Goal: Task Accomplishment & Management: Use online tool/utility

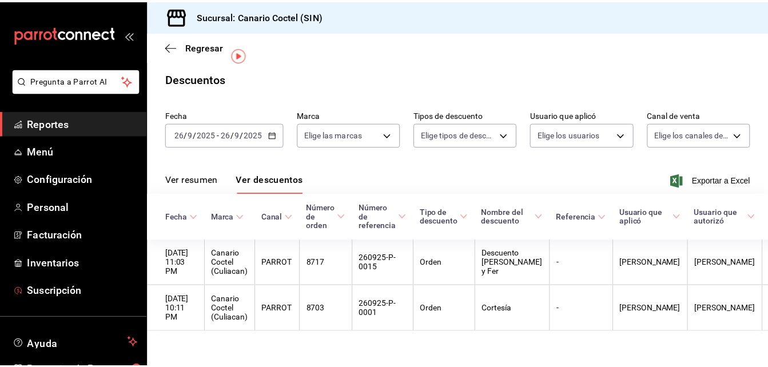
scroll to position [25, 0]
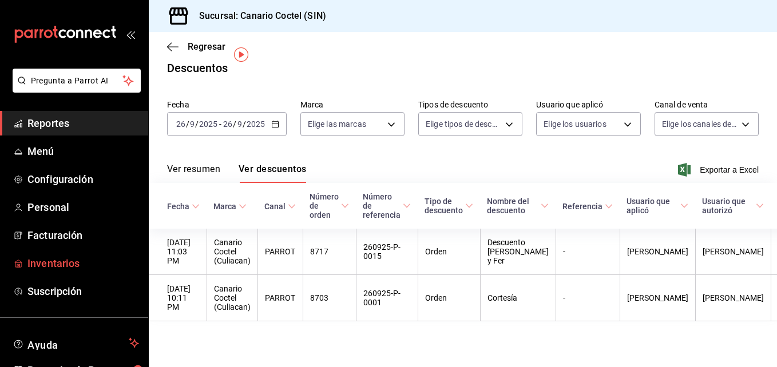
click at [67, 266] on span "Inventarios" at bounding box center [83, 263] width 112 height 15
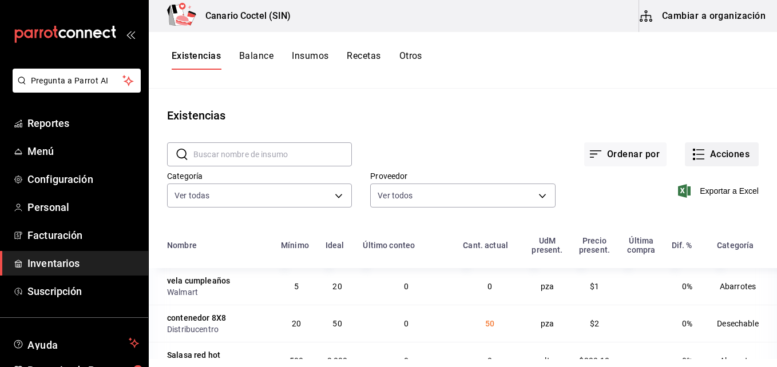
click at [719, 154] on button "Acciones" at bounding box center [722, 154] width 74 height 24
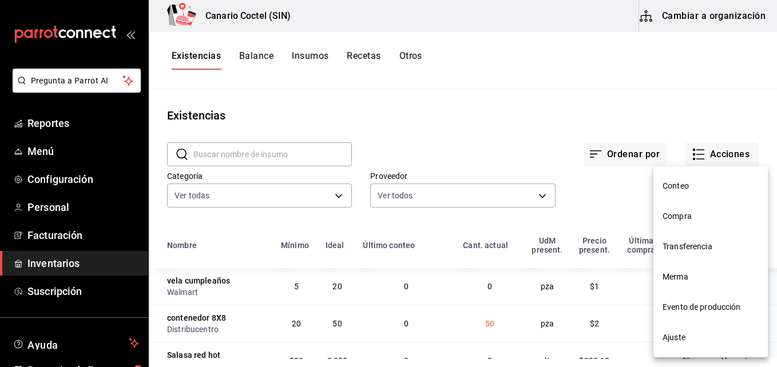
click at [718, 305] on span "Evento de producción" at bounding box center [710, 307] width 96 height 12
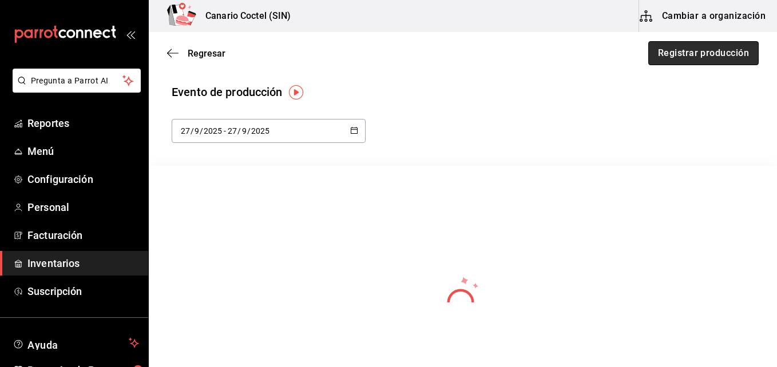
click at [711, 51] on button "Registrar producción" at bounding box center [703, 53] width 110 height 24
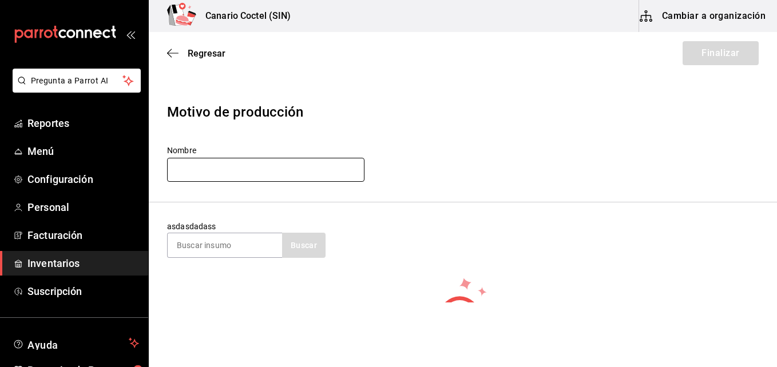
click at [315, 172] on input "text" at bounding box center [265, 170] width 197 height 24
click at [194, 51] on span "Regresar" at bounding box center [207, 53] width 38 height 11
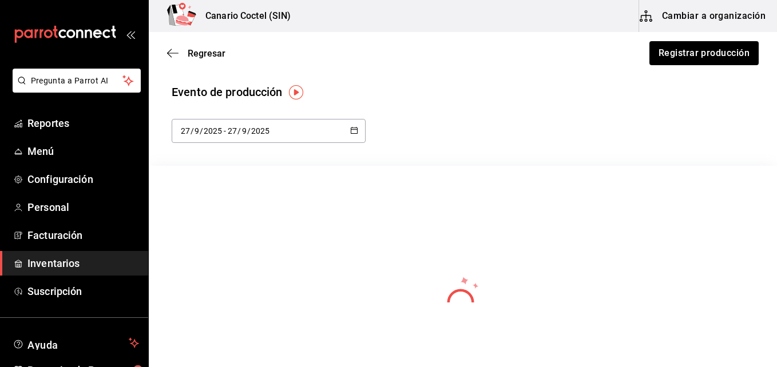
click at [297, 95] on img "button" at bounding box center [296, 92] width 14 height 14
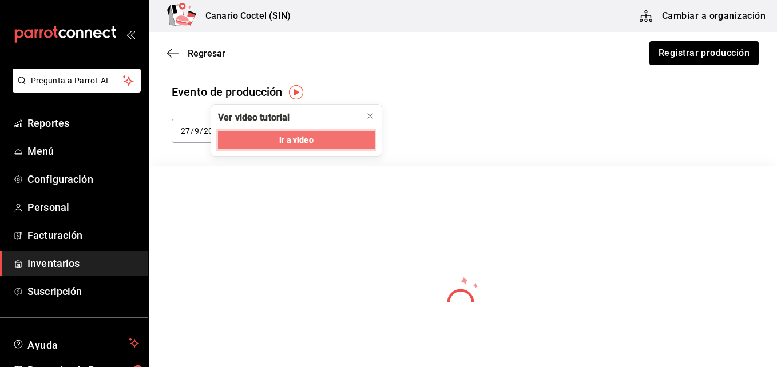
click at [290, 141] on span "Ir a video" at bounding box center [296, 140] width 34 height 12
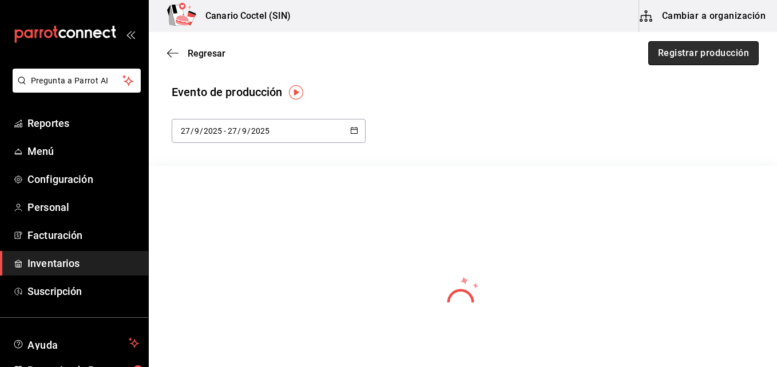
click at [692, 49] on button "Registrar producción" at bounding box center [703, 53] width 110 height 24
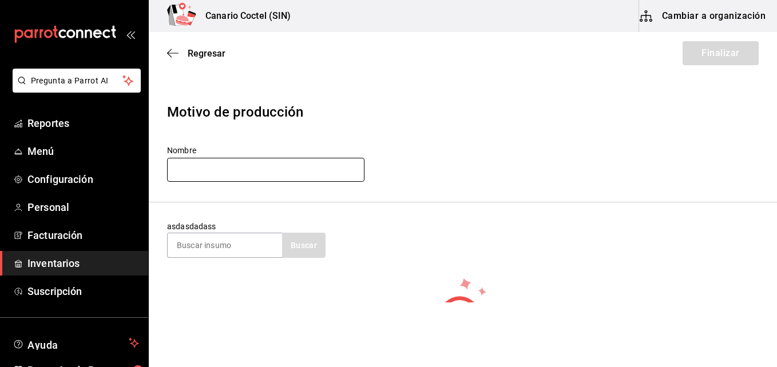
click at [261, 171] on input "text" at bounding box center [265, 170] width 197 height 24
type input "Produccion de cocina"
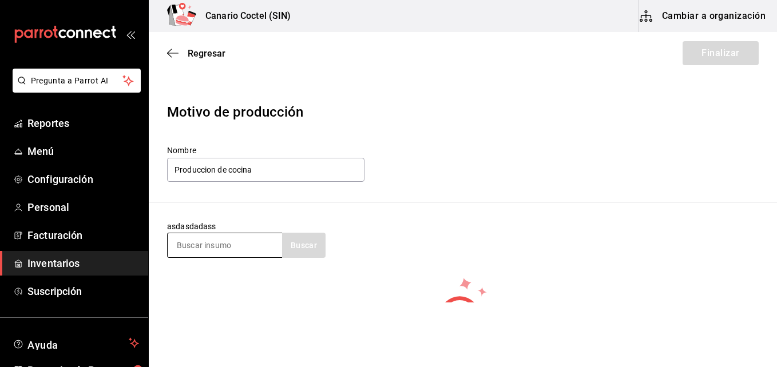
click at [238, 250] on input at bounding box center [225, 245] width 114 height 24
type input "salsa"
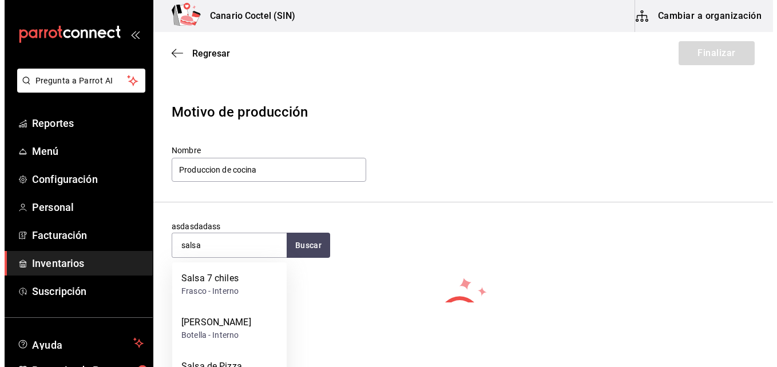
scroll to position [57, 0]
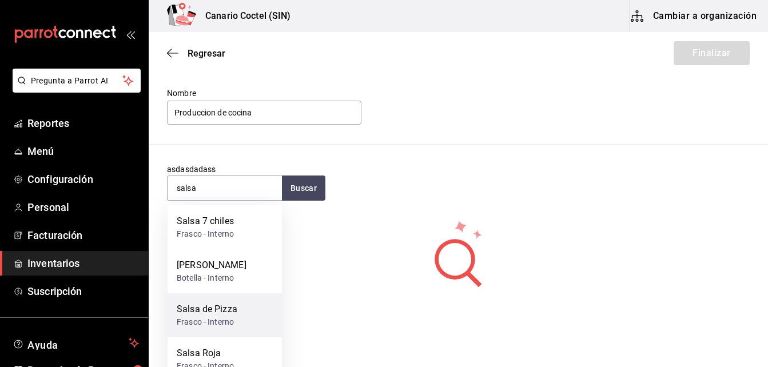
click at [233, 309] on div "Salsa de Pizza" at bounding box center [207, 310] width 61 height 14
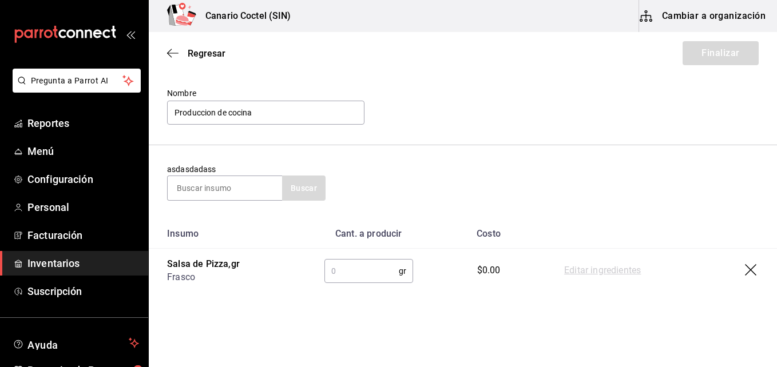
click at [345, 270] on input "text" at bounding box center [361, 271] width 74 height 23
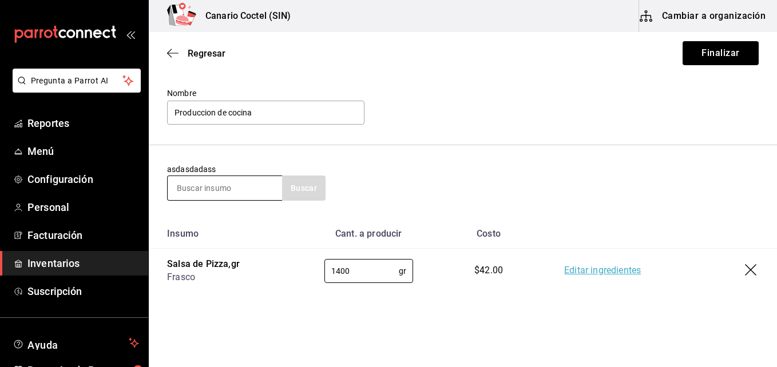
type input "1400"
click at [252, 189] on input at bounding box center [225, 188] width 114 height 24
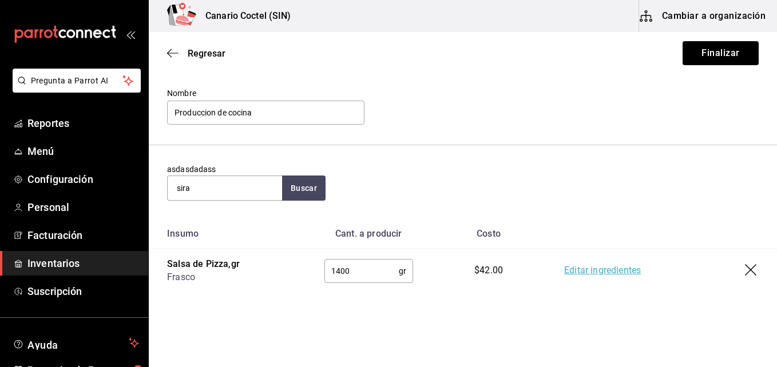
type input "sira"
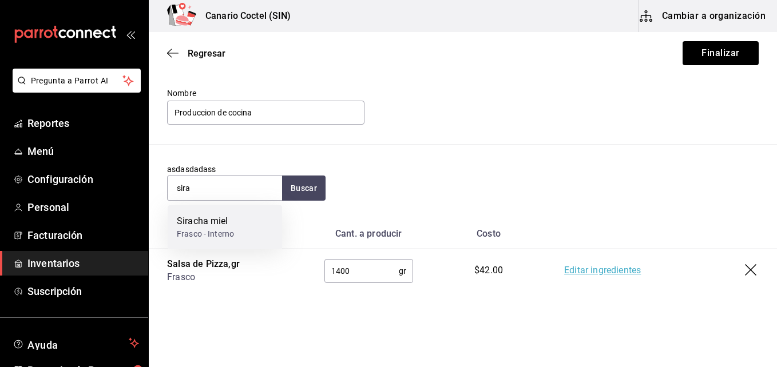
click at [233, 224] on div "Siracha miel" at bounding box center [205, 221] width 57 height 14
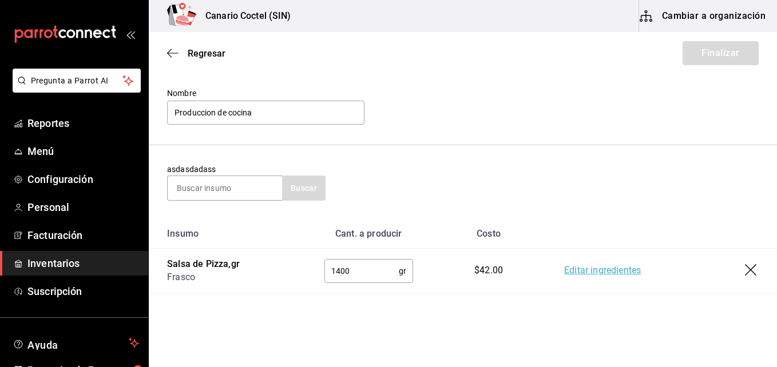
scroll to position [114, 0]
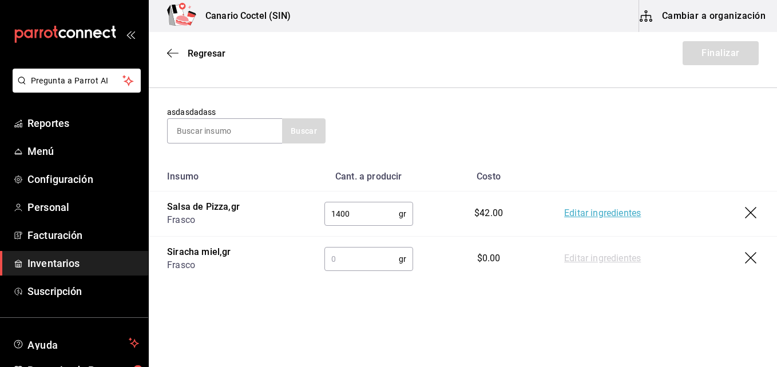
click at [368, 256] on input "text" at bounding box center [361, 259] width 74 height 23
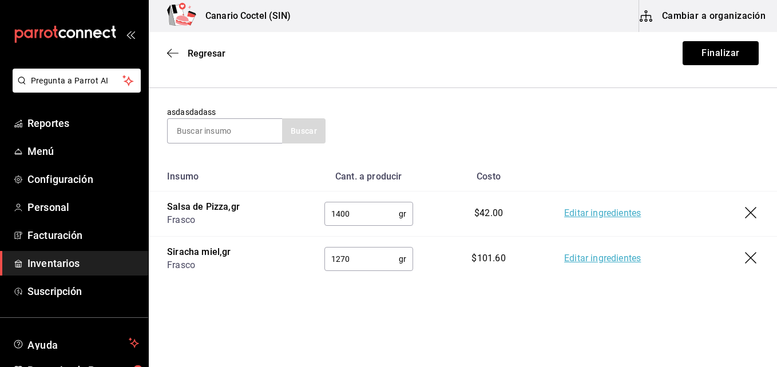
type input "1270"
click at [236, 132] on input at bounding box center [225, 131] width 114 height 24
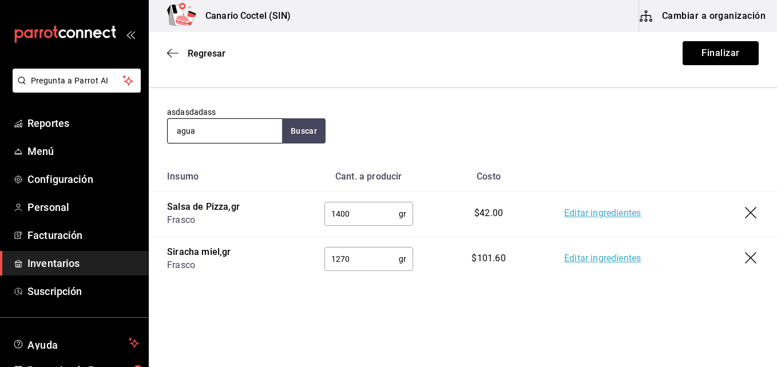
type input "agua"
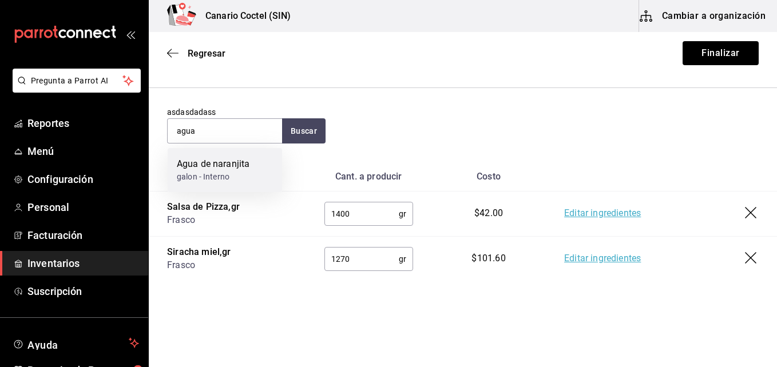
click at [229, 168] on div "Agua de naranjita" at bounding box center [213, 164] width 73 height 14
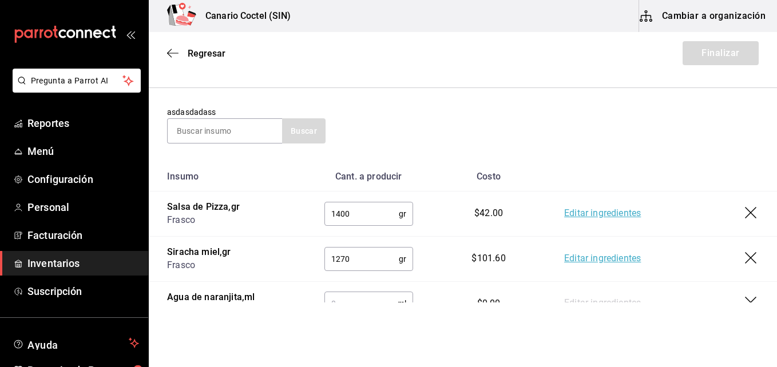
scroll to position [165, 0]
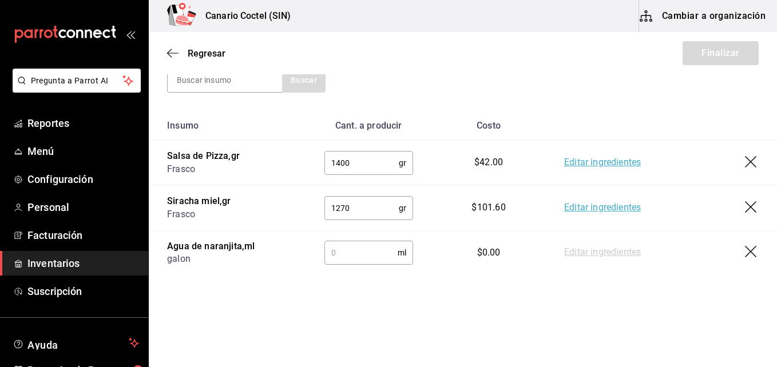
click at [344, 254] on input "text" at bounding box center [360, 252] width 73 height 23
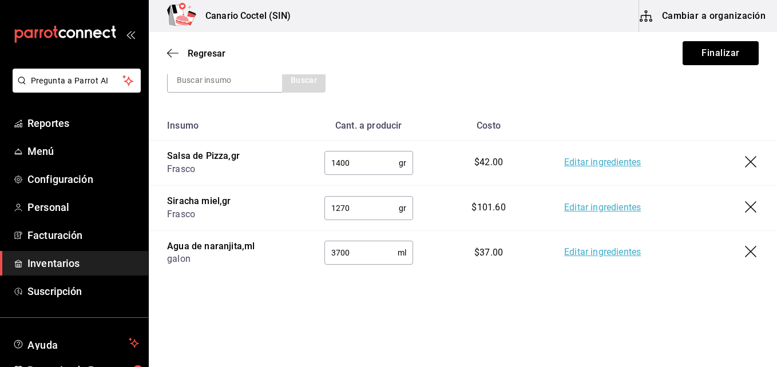
type input "3700"
click at [265, 81] on input at bounding box center [225, 80] width 114 height 24
type input "mayo"
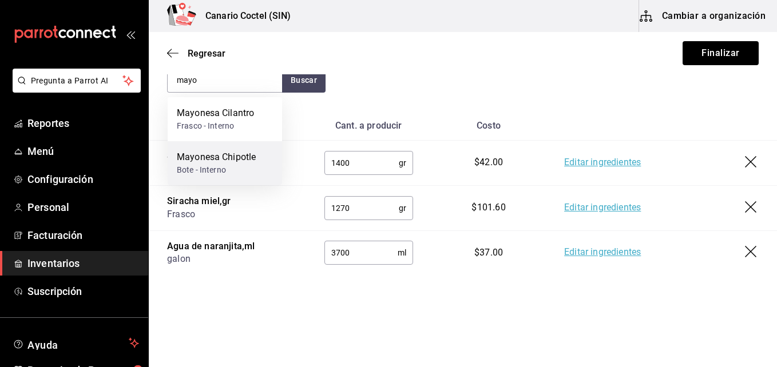
click at [235, 153] on div "Mayonesa Chipotle" at bounding box center [216, 157] width 79 height 14
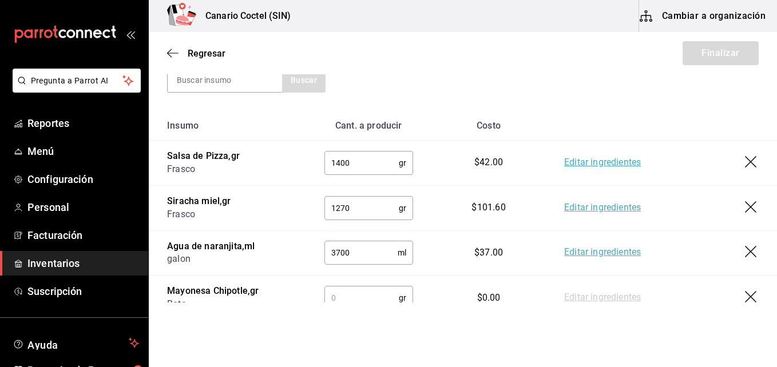
click at [344, 293] on input "text" at bounding box center [361, 298] width 74 height 23
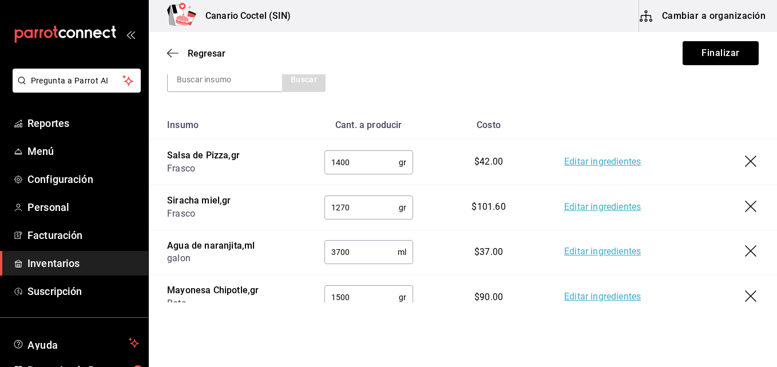
type input "1500"
click at [228, 82] on input at bounding box center [225, 79] width 114 height 24
type input "bir"
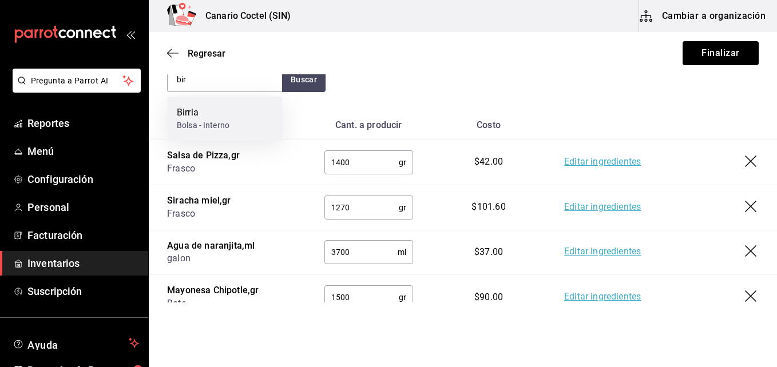
click at [224, 117] on div "Birria" at bounding box center [203, 113] width 53 height 14
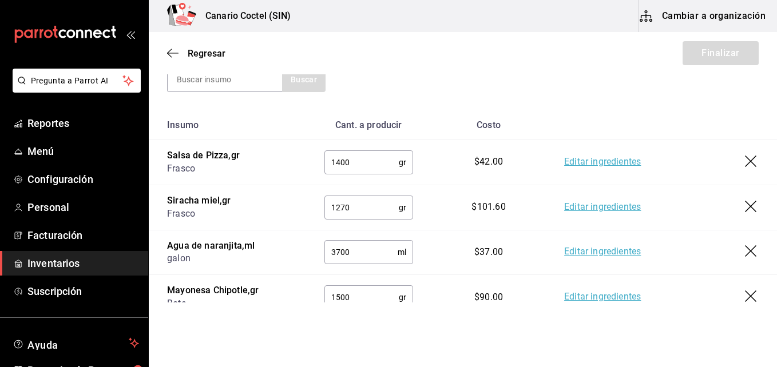
scroll to position [223, 0]
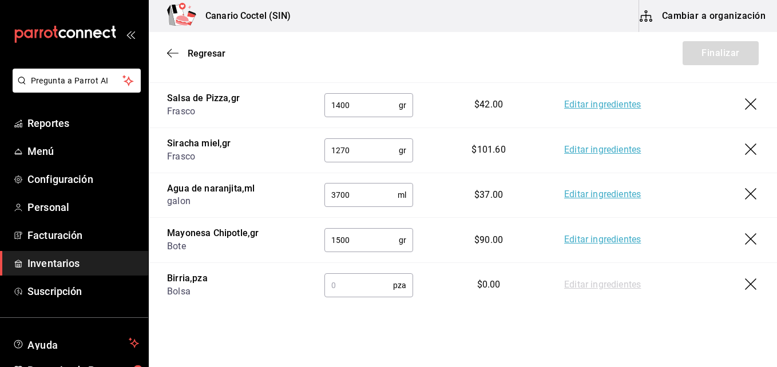
click at [334, 289] on input "text" at bounding box center [358, 285] width 69 height 23
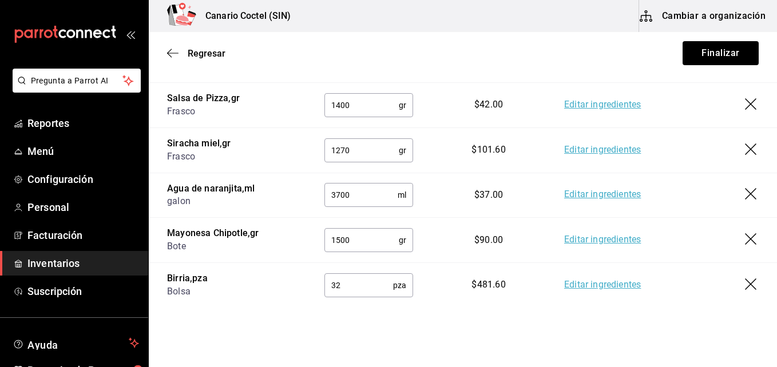
type input "32"
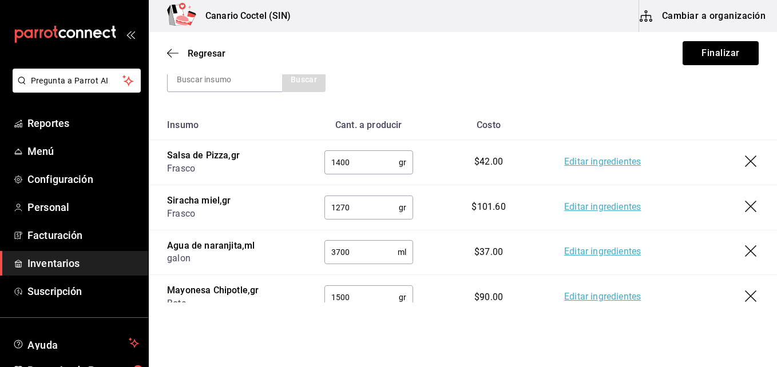
scroll to position [51, 0]
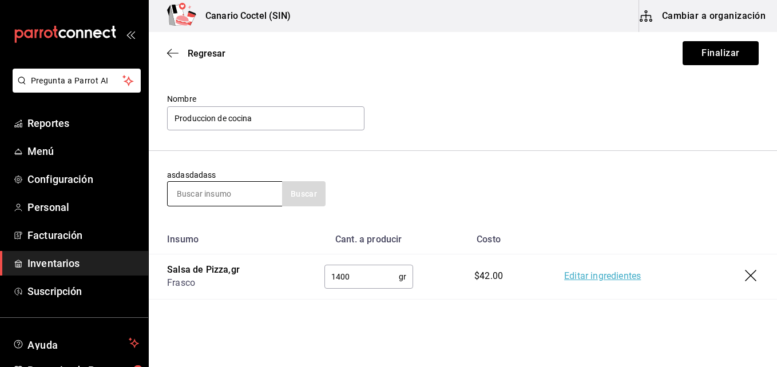
click at [234, 193] on input at bounding box center [225, 194] width 114 height 24
type input "c"
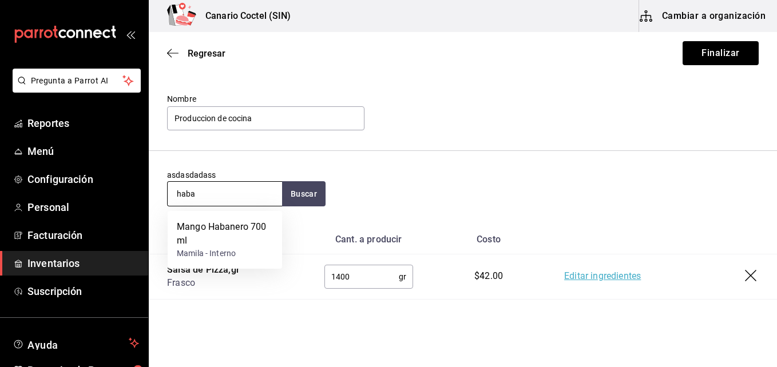
click at [215, 196] on input "haba" at bounding box center [225, 194] width 114 height 24
type input "h"
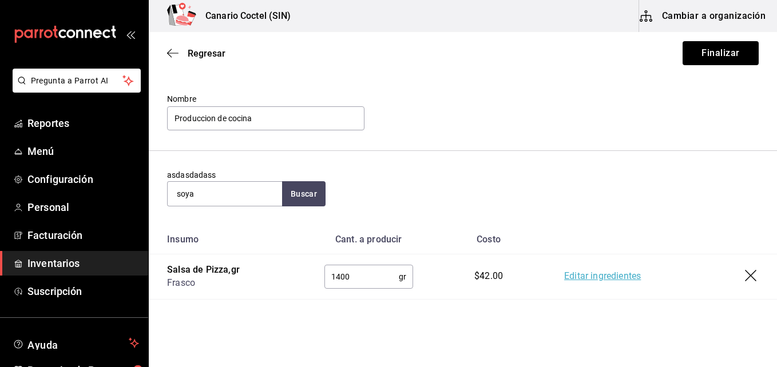
type input "soya"
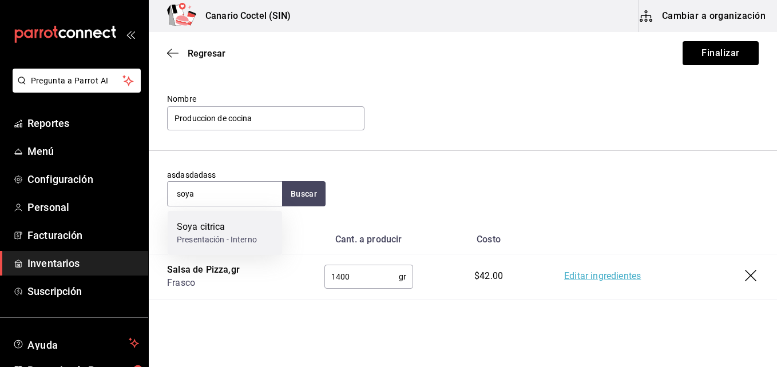
click at [210, 221] on div "Soya citrica" at bounding box center [217, 227] width 80 height 14
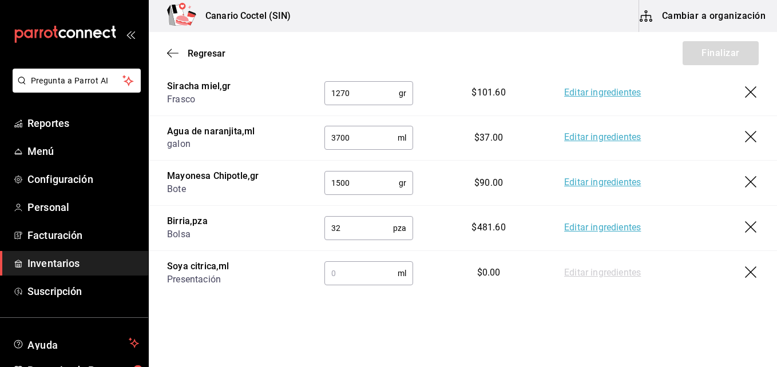
scroll to position [301, 0]
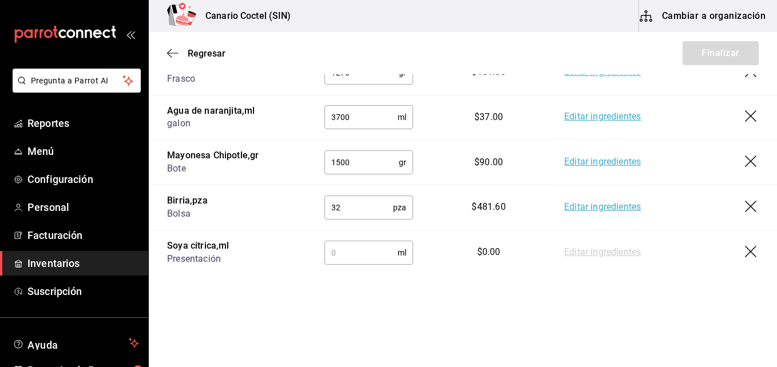
click at [345, 254] on input "text" at bounding box center [360, 252] width 73 height 23
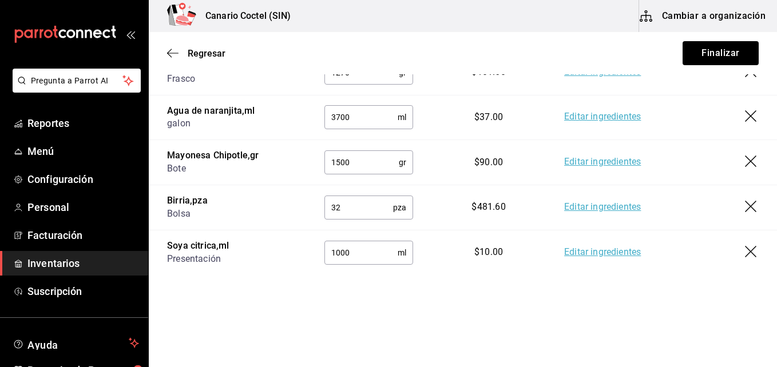
type input "1000"
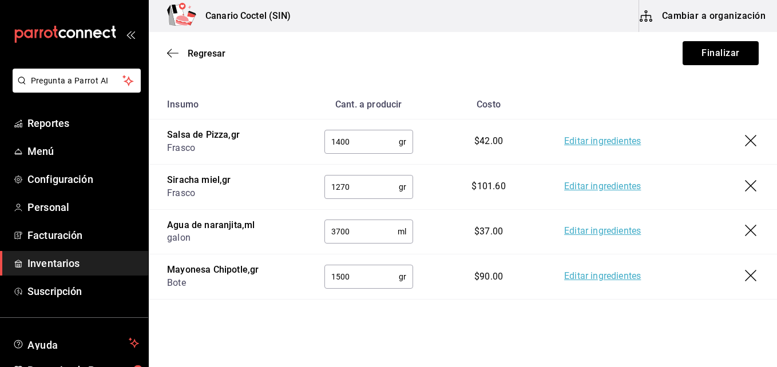
scroll to position [129, 0]
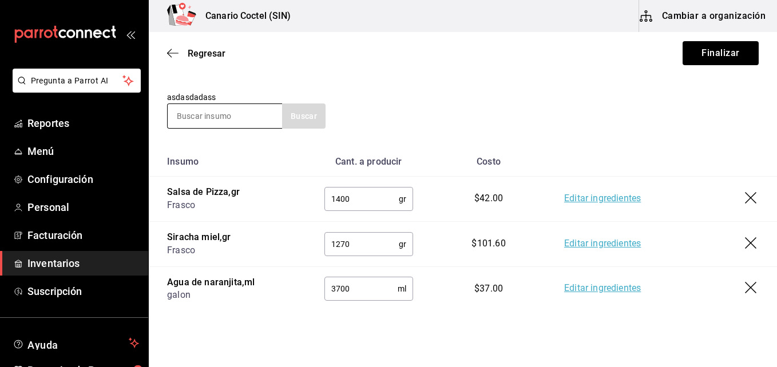
click at [209, 114] on input at bounding box center [225, 116] width 114 height 24
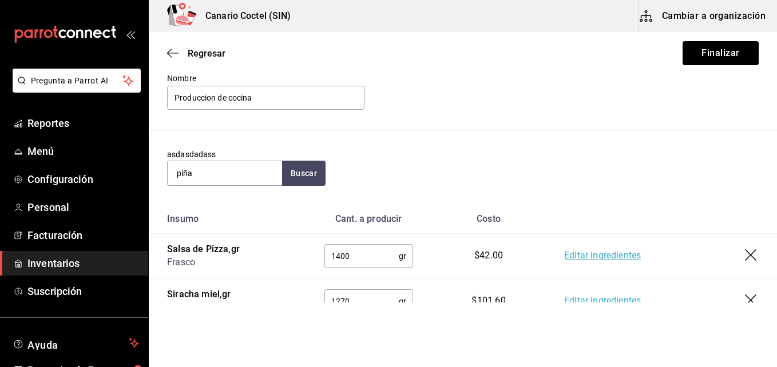
scroll to position [15, 0]
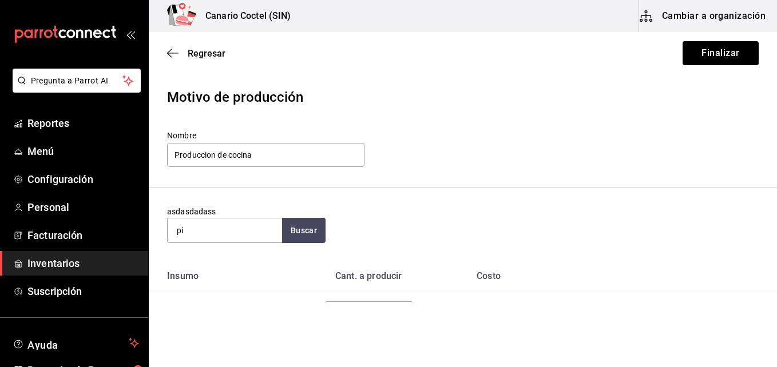
type input "p"
type input "boll"
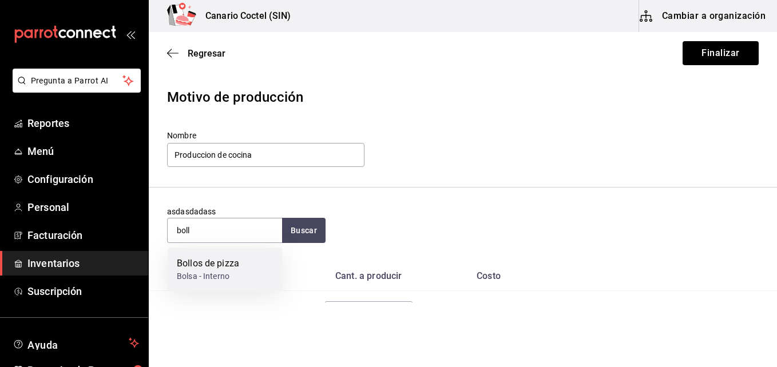
click at [193, 268] on div "Bollos de pizza" at bounding box center [208, 264] width 62 height 14
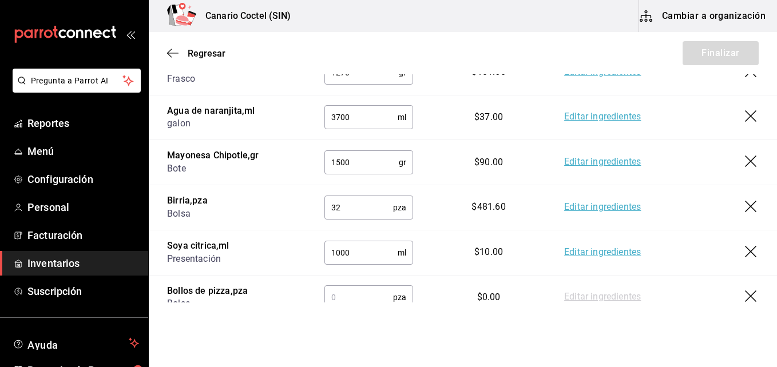
scroll to position [345, 0]
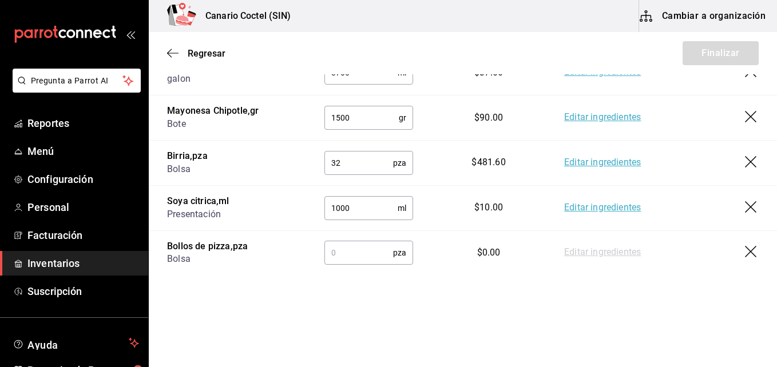
click at [342, 249] on input "text" at bounding box center [358, 252] width 69 height 23
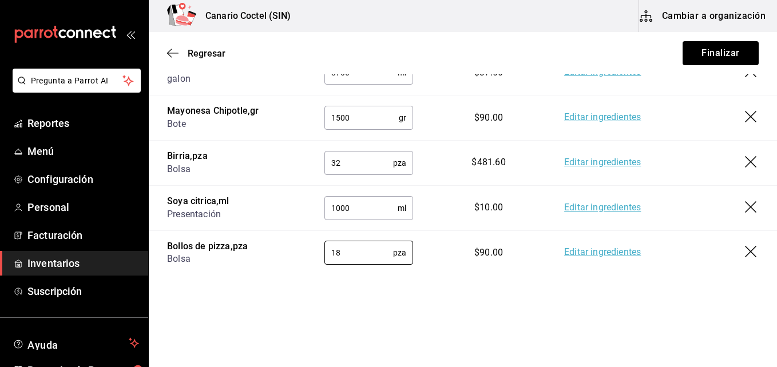
type input "1"
type input "35"
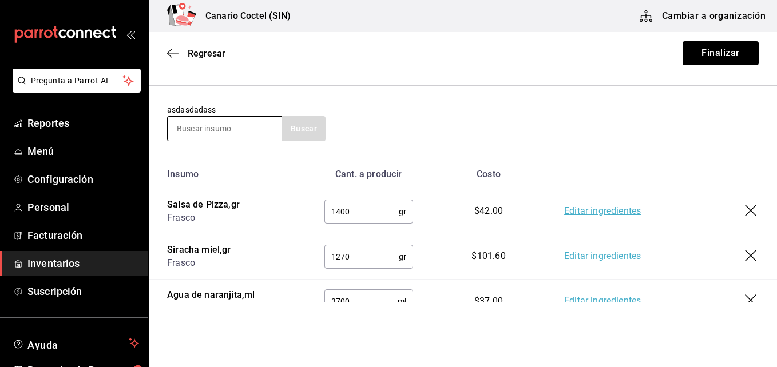
click at [232, 125] on input at bounding box center [225, 129] width 114 height 24
type input "alm"
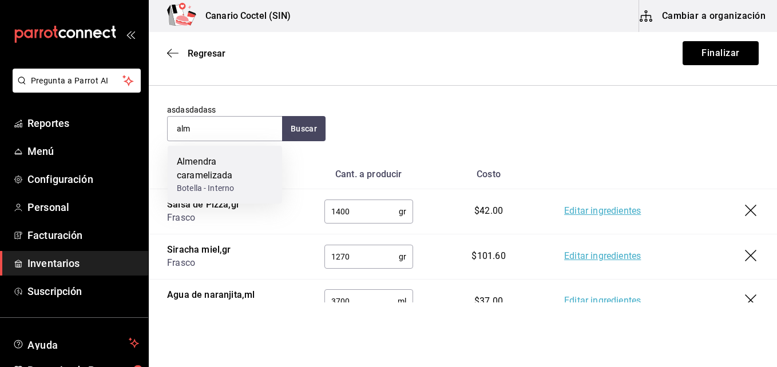
click at [196, 174] on div "Almendra caramelizada" at bounding box center [225, 168] width 96 height 27
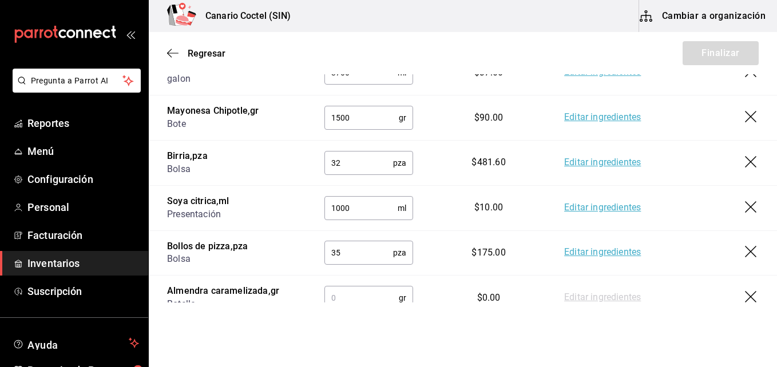
scroll to position [391, 0]
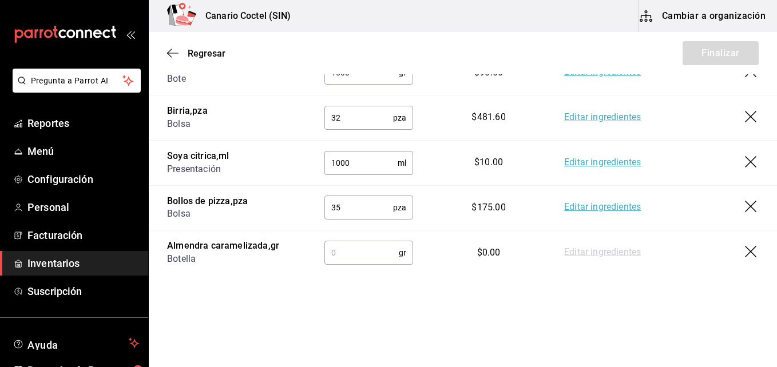
click at [368, 256] on input "text" at bounding box center [361, 252] width 74 height 23
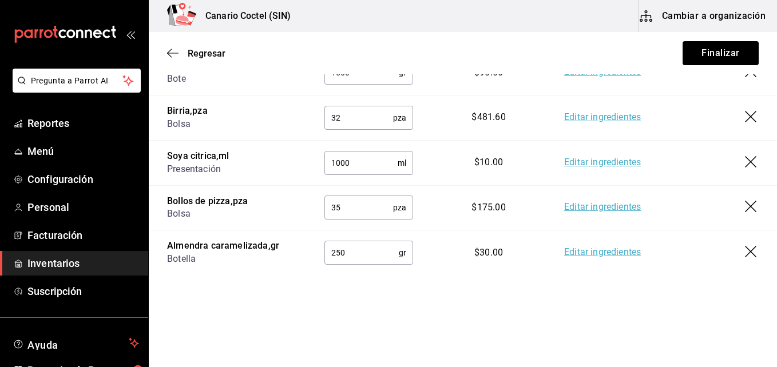
type input "250"
click at [366, 206] on input "35" at bounding box center [358, 207] width 69 height 23
type input "3"
type input "71"
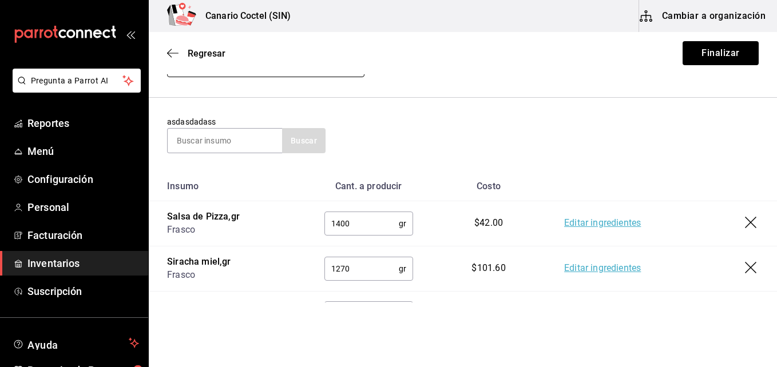
scroll to position [0, 0]
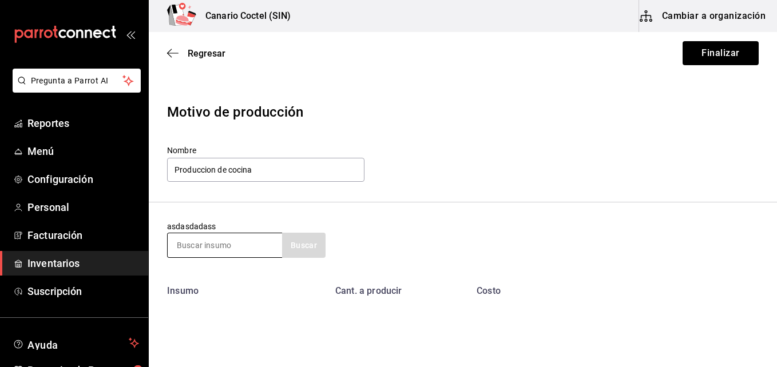
click at [239, 246] on input at bounding box center [225, 245] width 114 height 24
type input "sal"
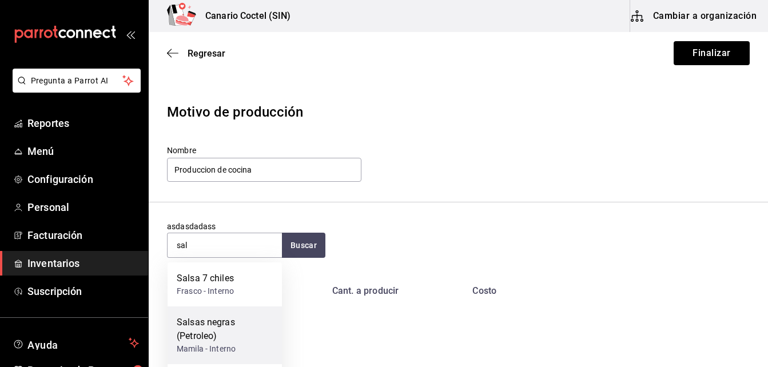
click at [205, 319] on div "Salsas negras (Petroleo)" at bounding box center [225, 329] width 96 height 27
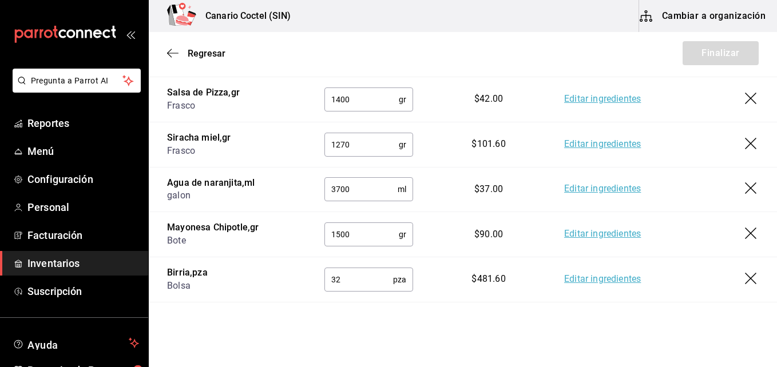
scroll to position [436, 0]
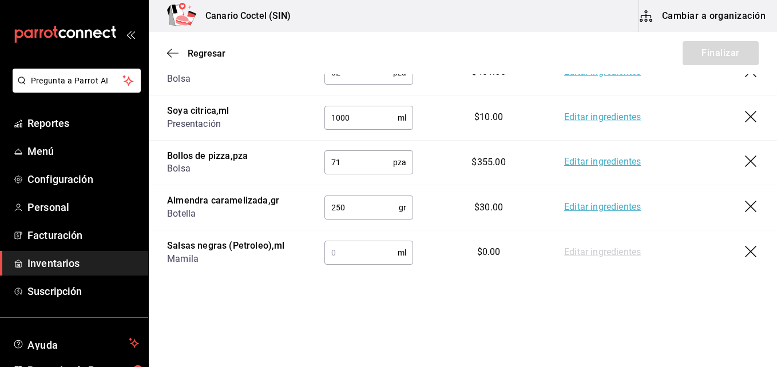
click at [343, 256] on input "text" at bounding box center [360, 252] width 73 height 23
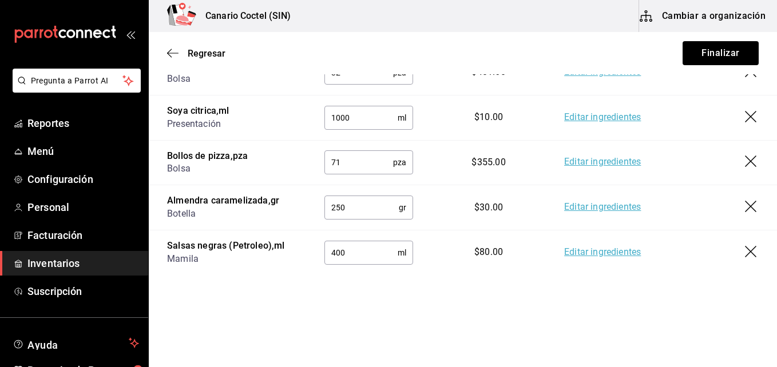
type input "400"
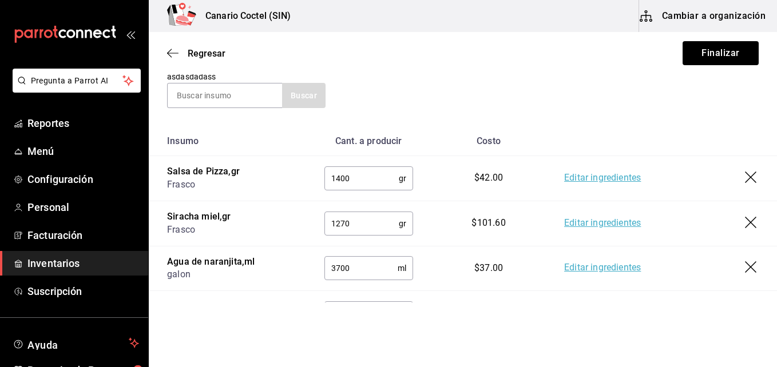
scroll to position [93, 0]
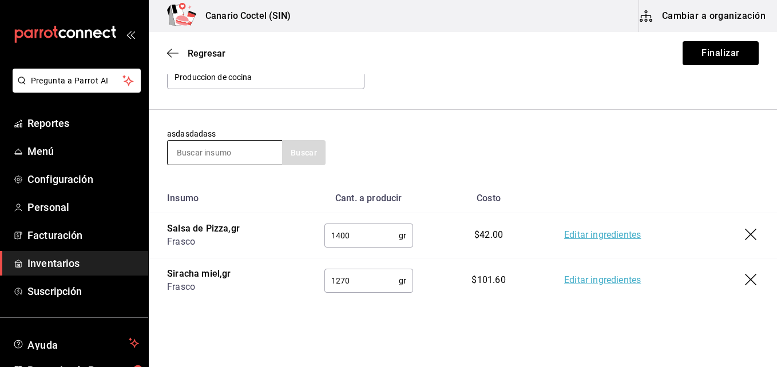
click at [226, 156] on input at bounding box center [225, 153] width 114 height 24
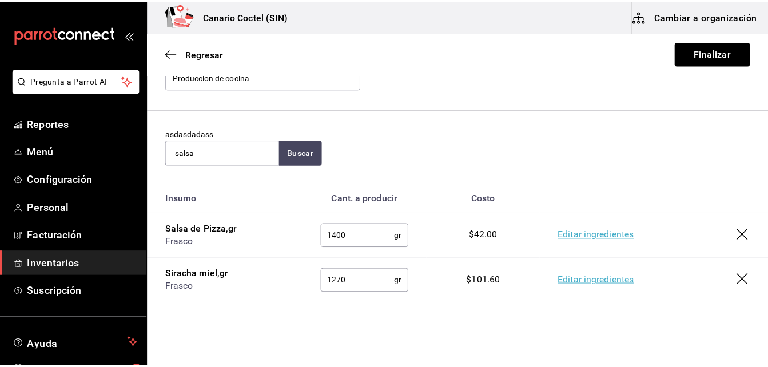
scroll to position [35, 0]
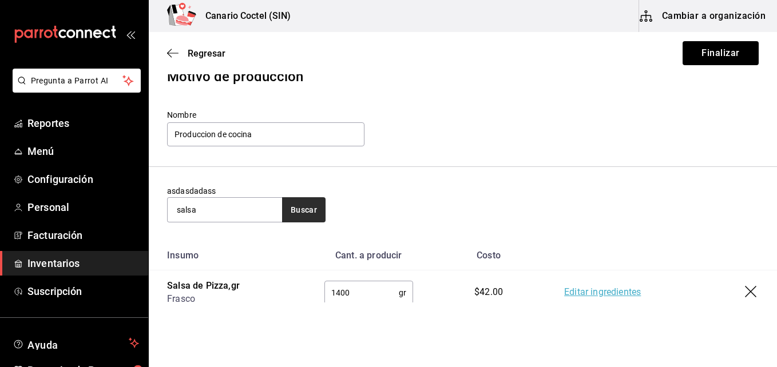
type input "salsa"
click at [298, 210] on button "Buscar" at bounding box center [303, 209] width 43 height 25
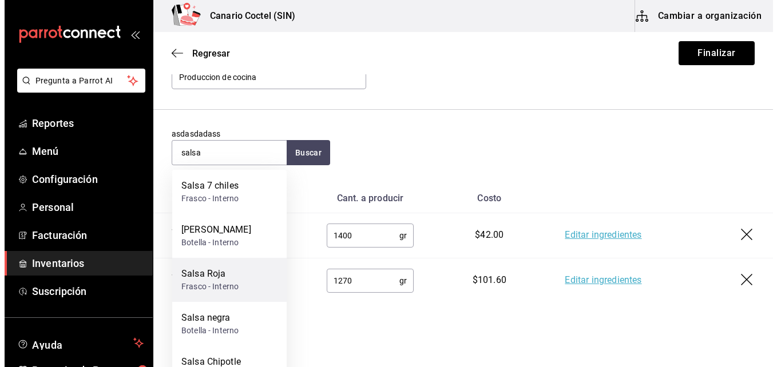
scroll to position [150, 0]
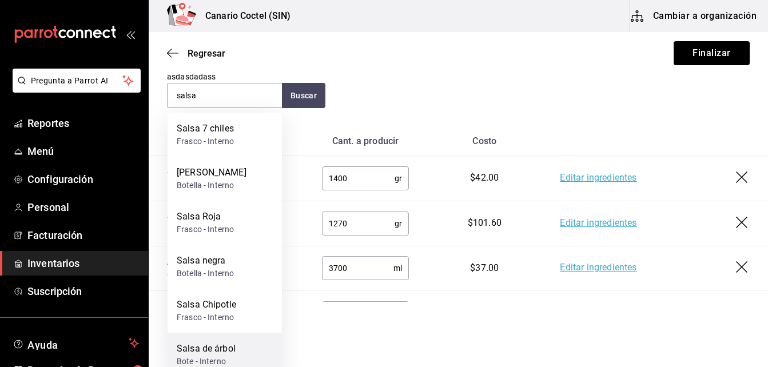
click at [216, 348] on div "Salsa de árbol" at bounding box center [206, 349] width 59 height 14
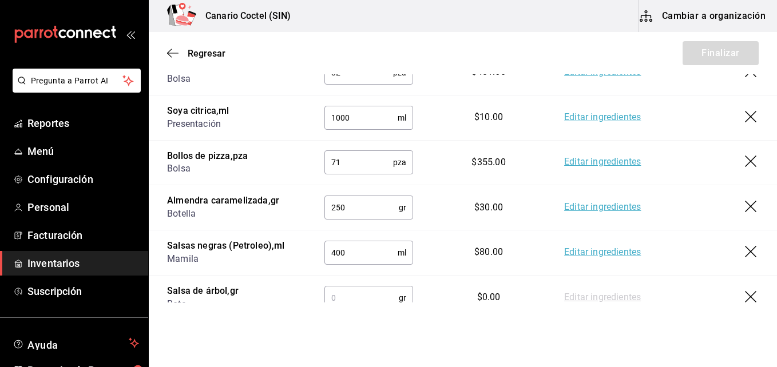
scroll to position [481, 0]
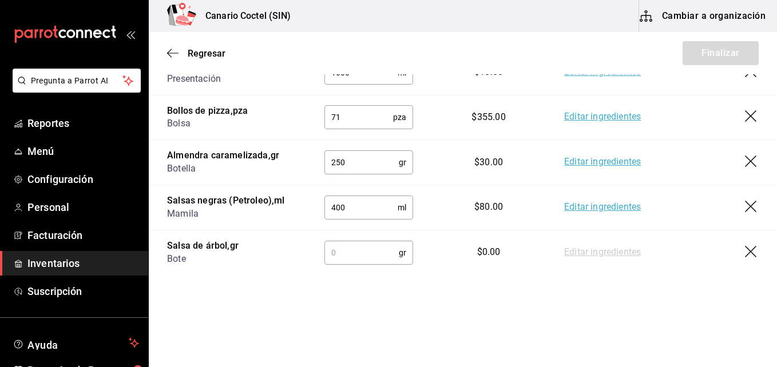
click at [333, 256] on input "text" at bounding box center [361, 252] width 74 height 23
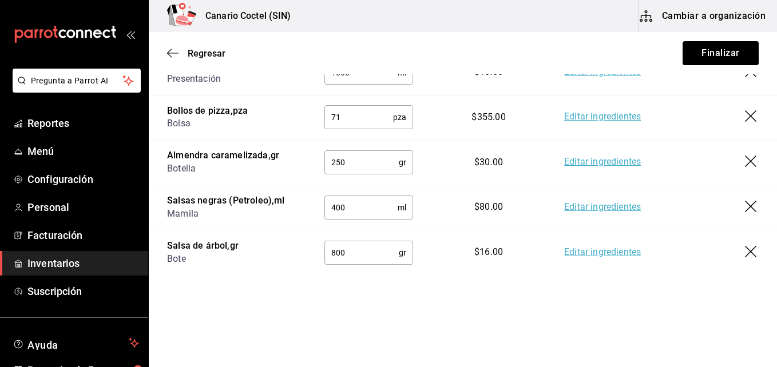
type input "800"
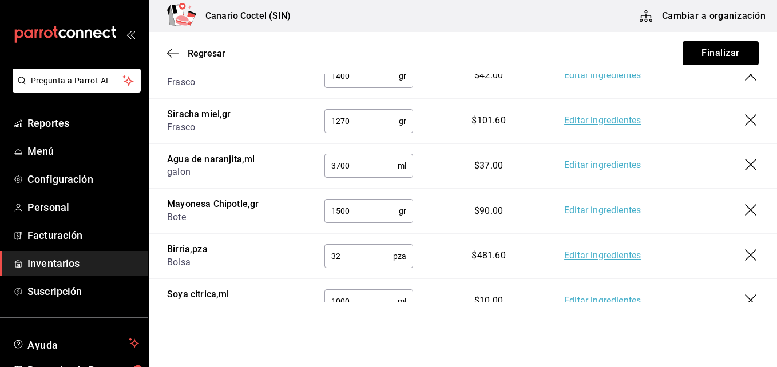
scroll to position [195, 0]
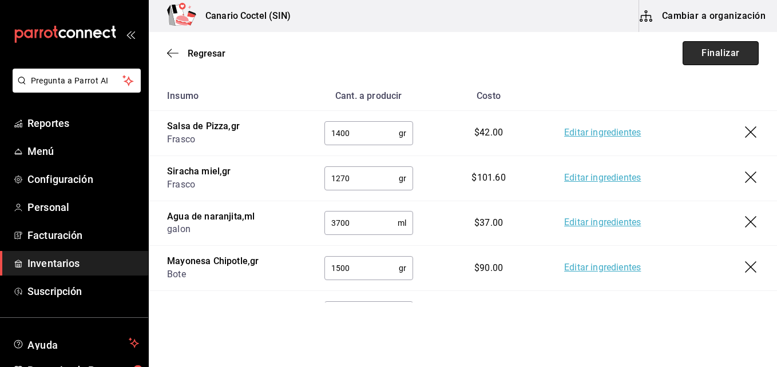
click at [715, 54] on button "Finalizar" at bounding box center [720, 53] width 76 height 24
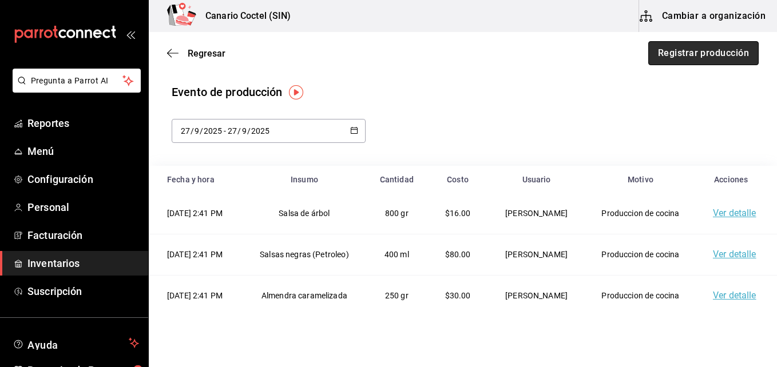
click at [709, 50] on button "Registrar producción" at bounding box center [703, 53] width 110 height 24
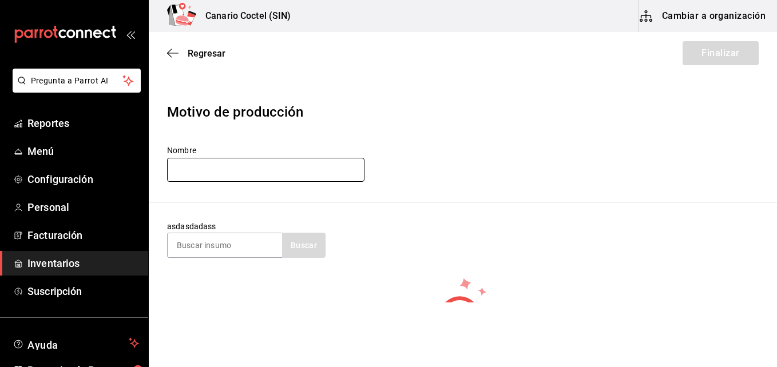
click at [269, 171] on input "text" at bounding box center [265, 170] width 197 height 24
type input "Produccion de cocina"
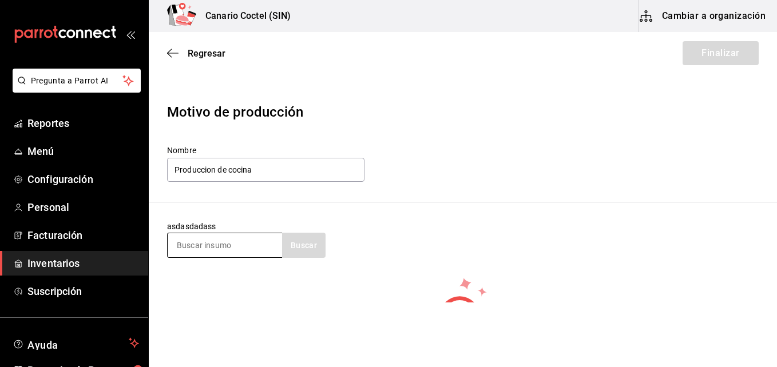
click at [250, 245] on input at bounding box center [225, 245] width 114 height 24
type input "may"
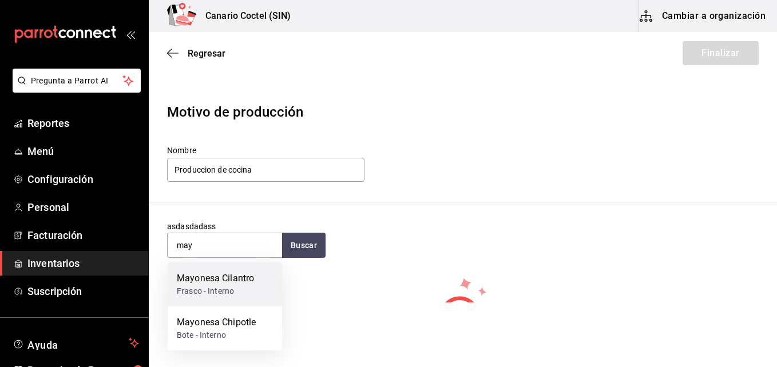
click at [235, 275] on div "Mayonesa Cilantro" at bounding box center [215, 279] width 77 height 14
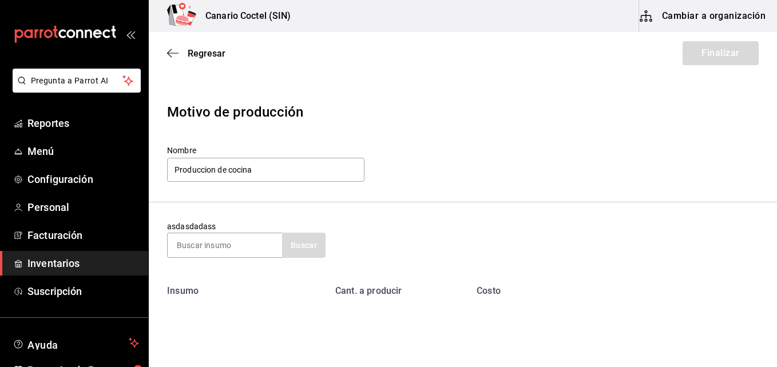
scroll to position [75, 0]
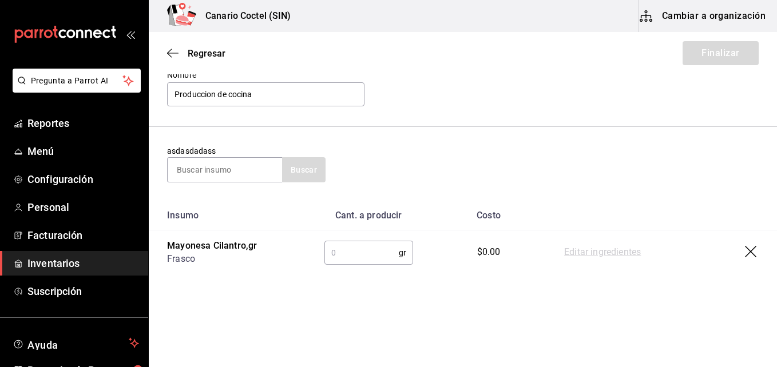
click at [363, 252] on input "text" at bounding box center [361, 252] width 74 height 23
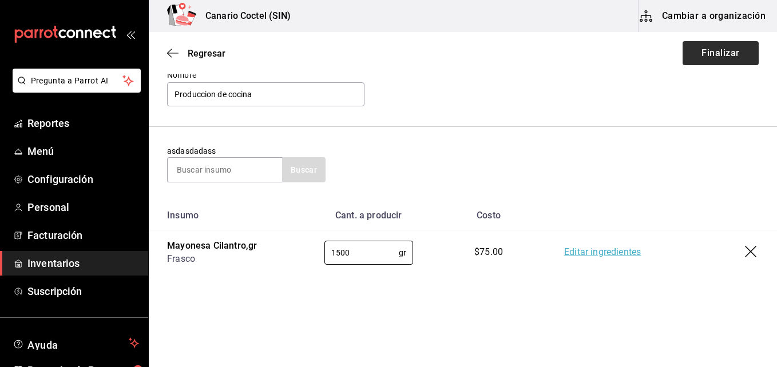
type input "1500"
click at [708, 56] on button "Finalizar" at bounding box center [720, 53] width 76 height 24
